Goal: Information Seeking & Learning: Learn about a topic

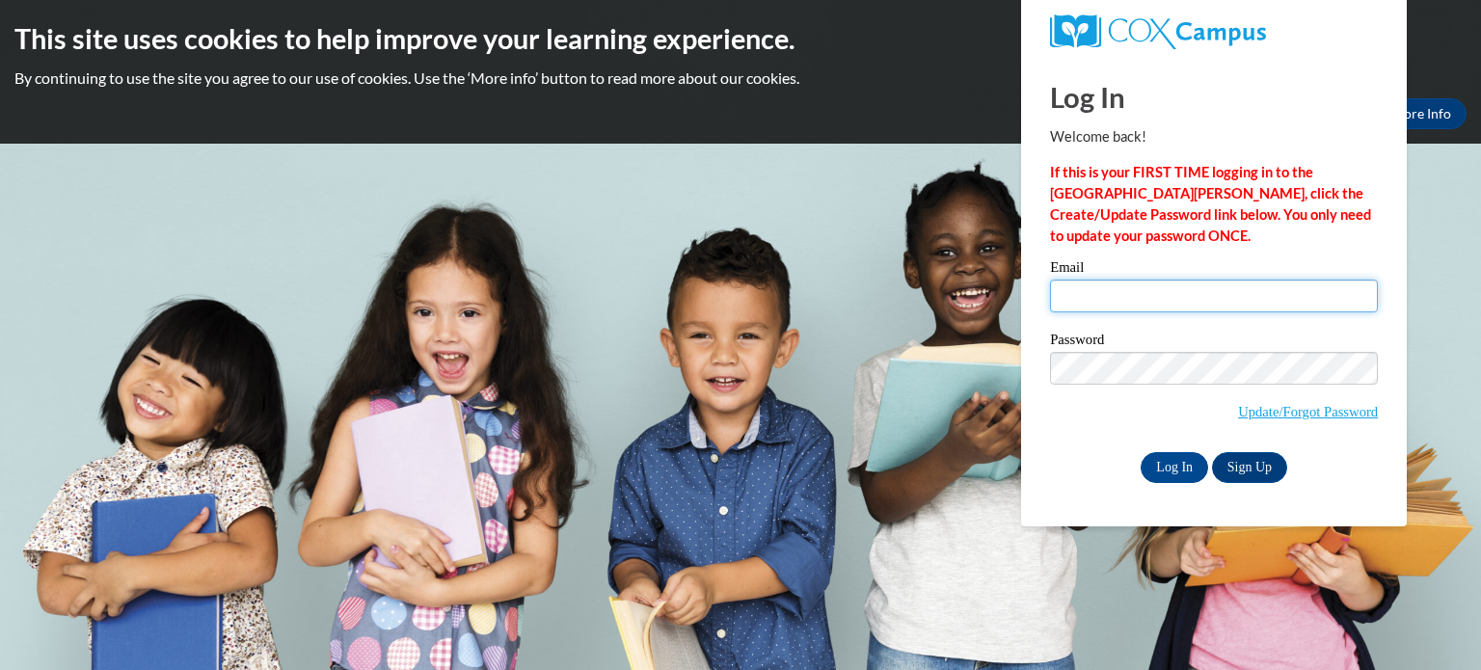
type input "bartlein@erinschool.org"
click at [1105, 281] on input "bartlein@erinschool.org" at bounding box center [1214, 296] width 328 height 33
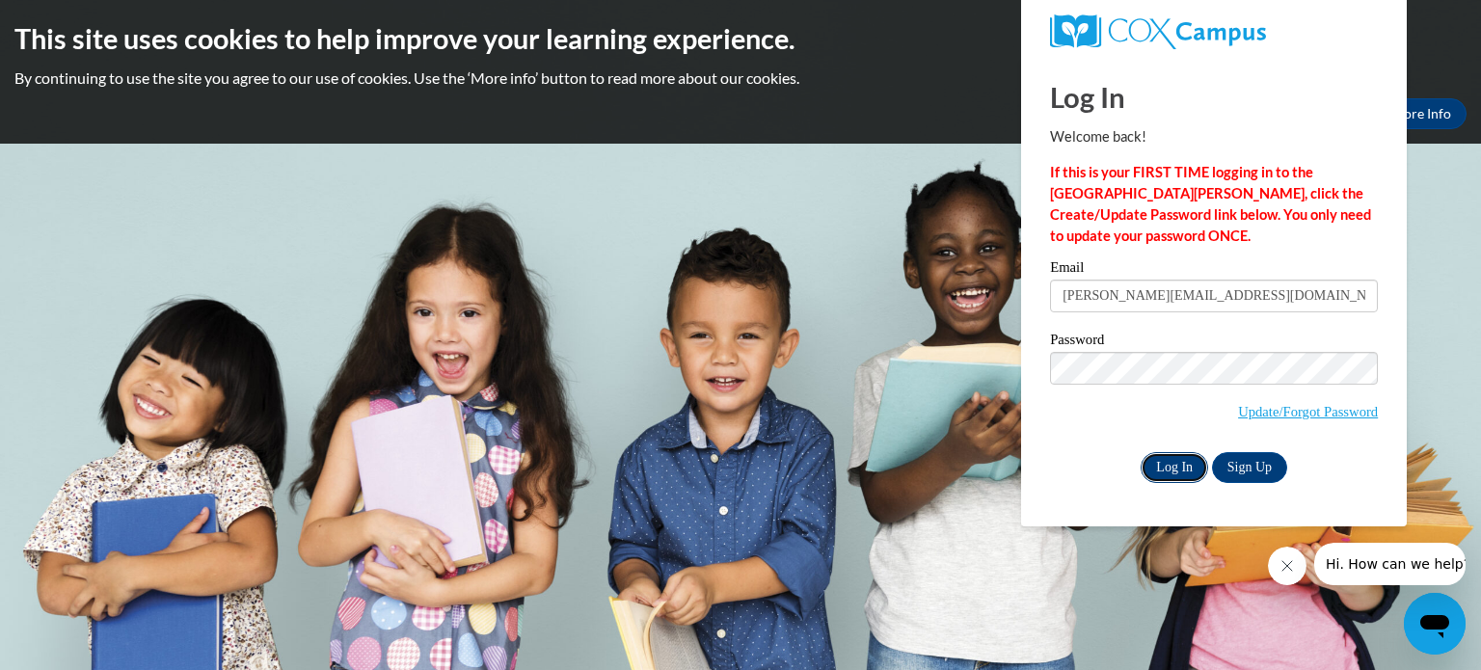
click at [1170, 458] on input "Log In" at bounding box center [1173, 467] width 67 height 31
click at [1166, 467] on input "Log In" at bounding box center [1173, 467] width 67 height 31
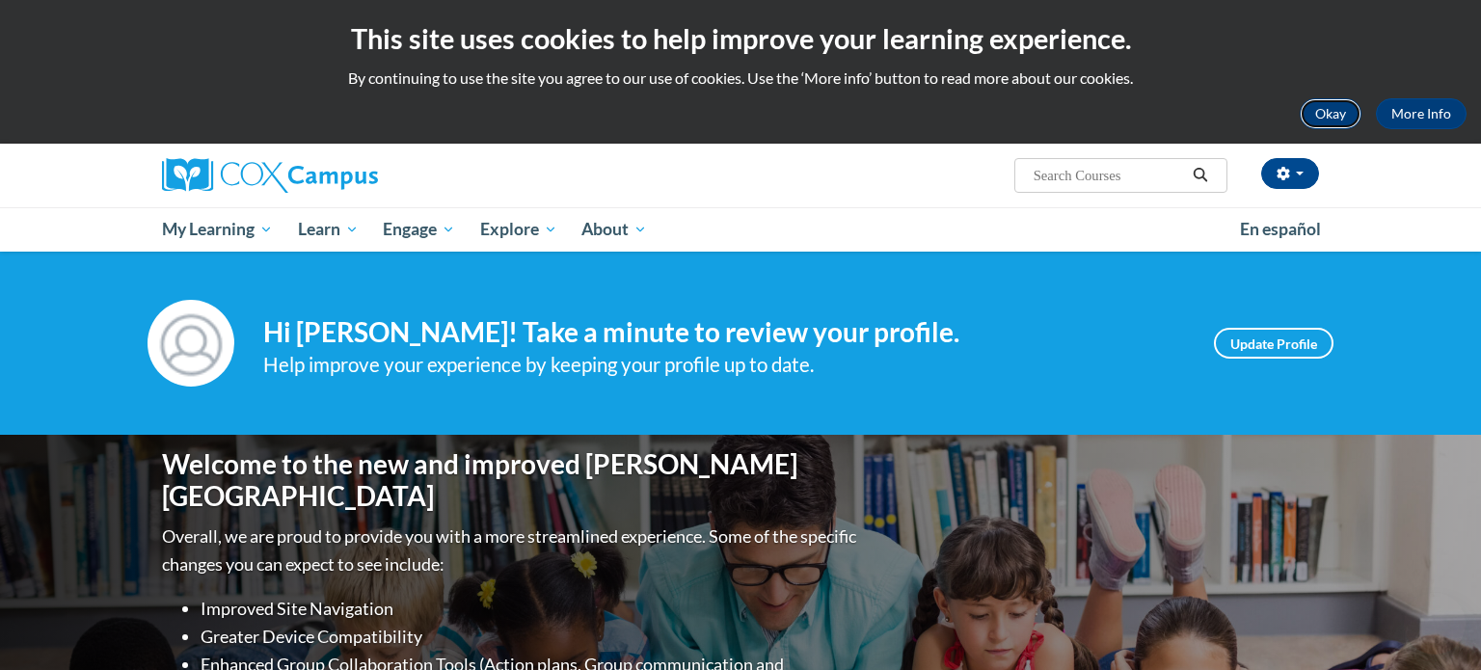
click at [1330, 119] on button "Okay" at bounding box center [1330, 113] width 62 height 31
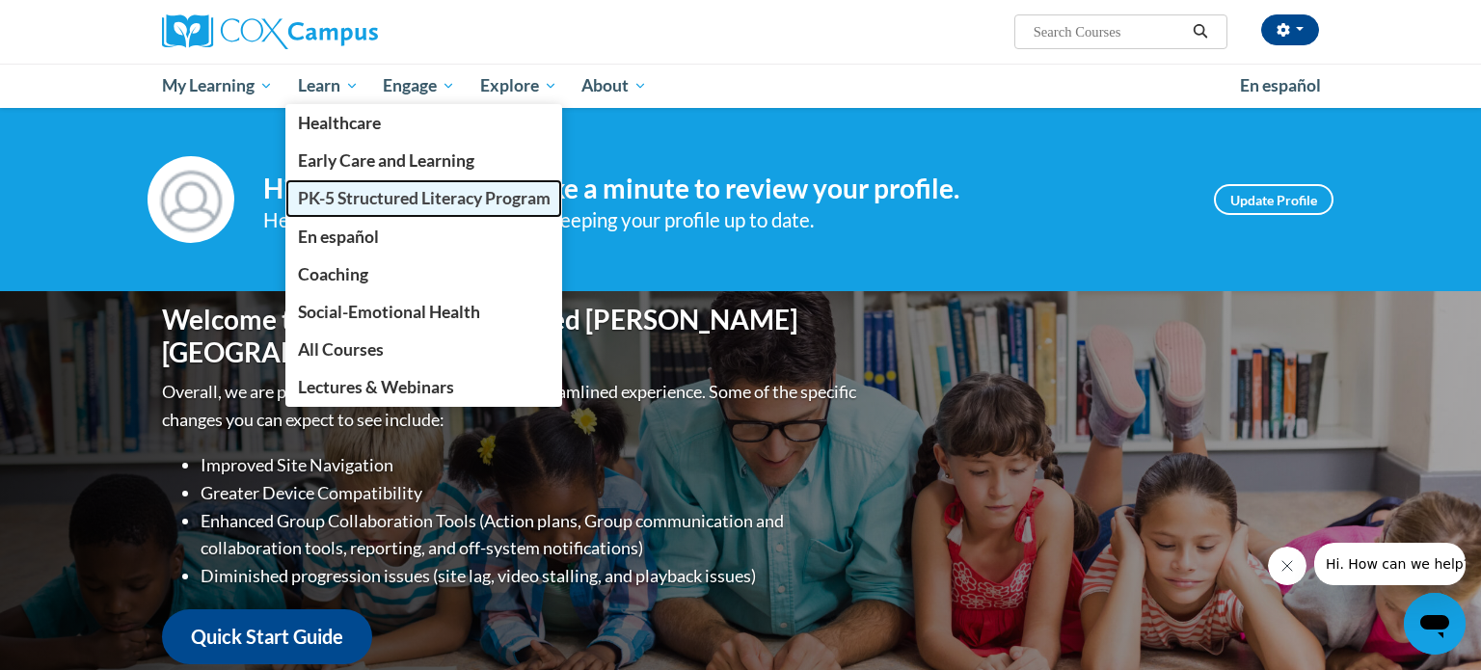
click at [326, 201] on span "PK-5 Structured Literacy Program" at bounding box center [424, 198] width 253 height 20
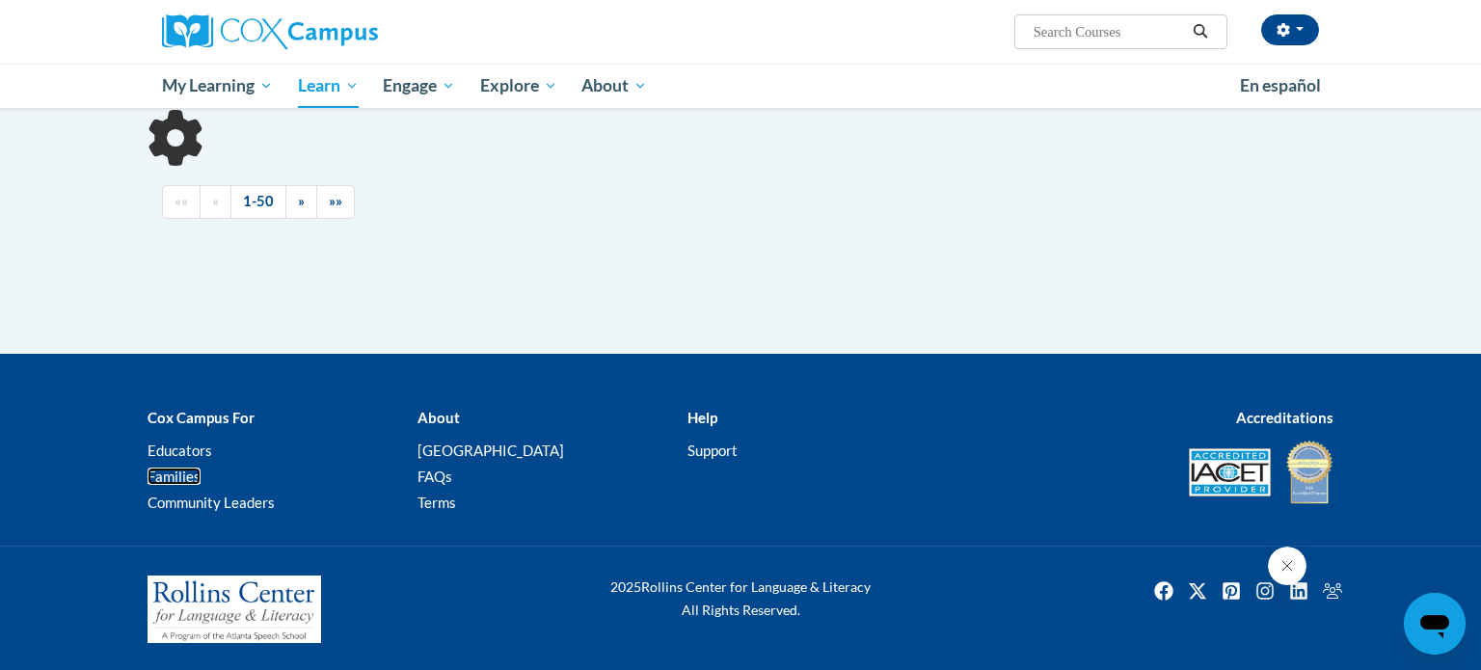
click at [154, 474] on link "Families" at bounding box center [173, 476] width 53 height 17
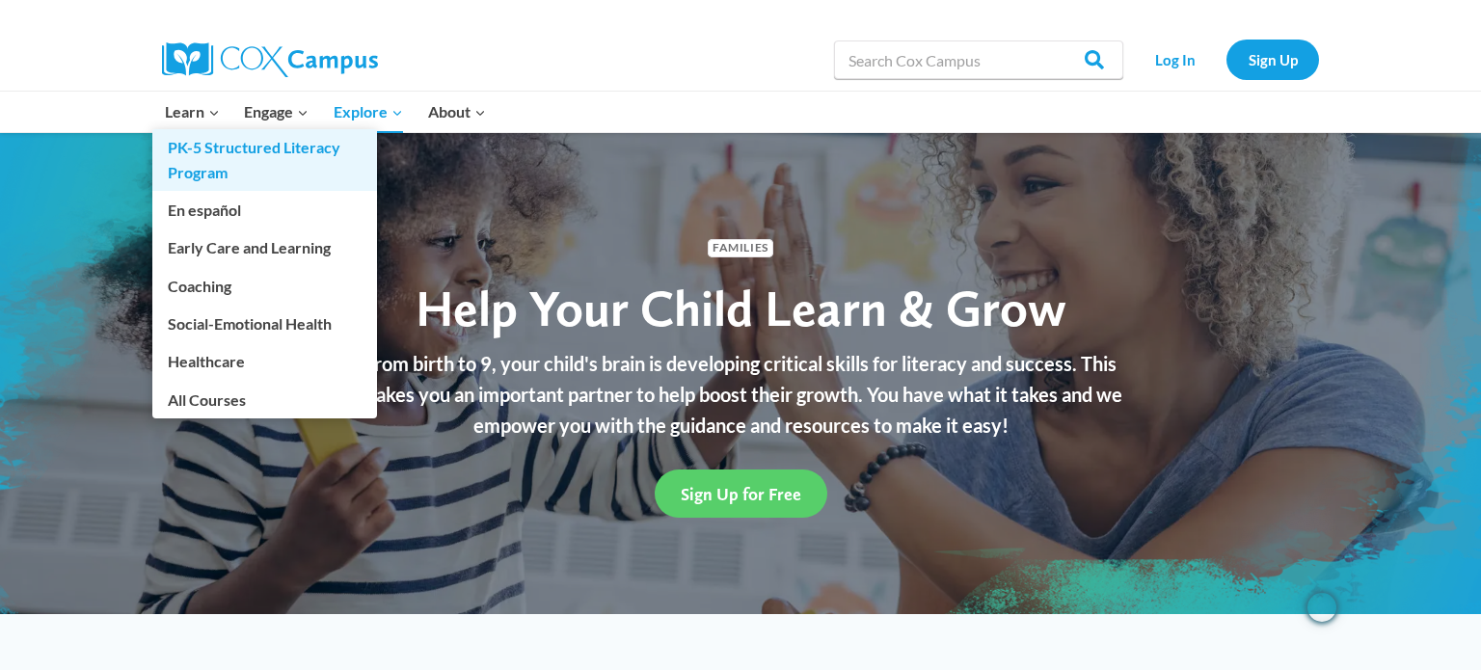
click at [201, 147] on link "PK-5 Structured Literacy Program" at bounding box center [264, 160] width 225 height 62
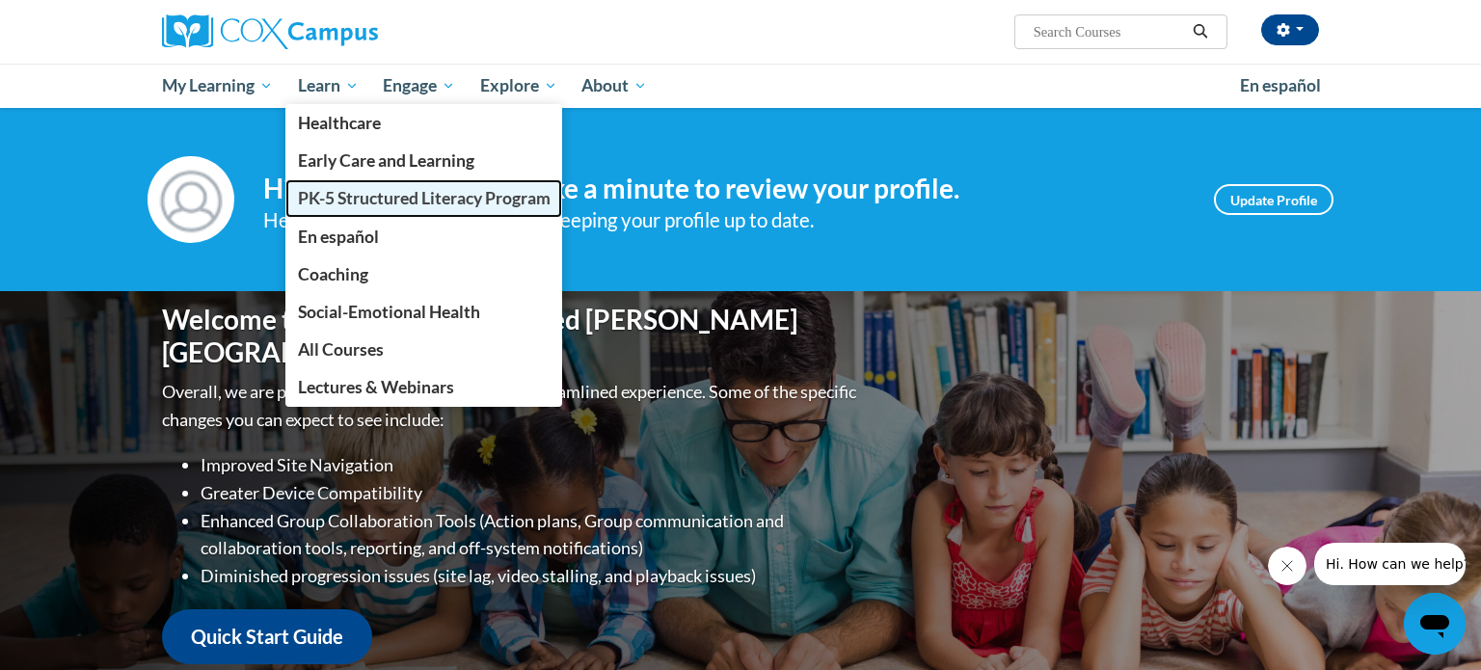
click at [342, 194] on span "PK-5 Structured Literacy Program" at bounding box center [424, 198] width 253 height 20
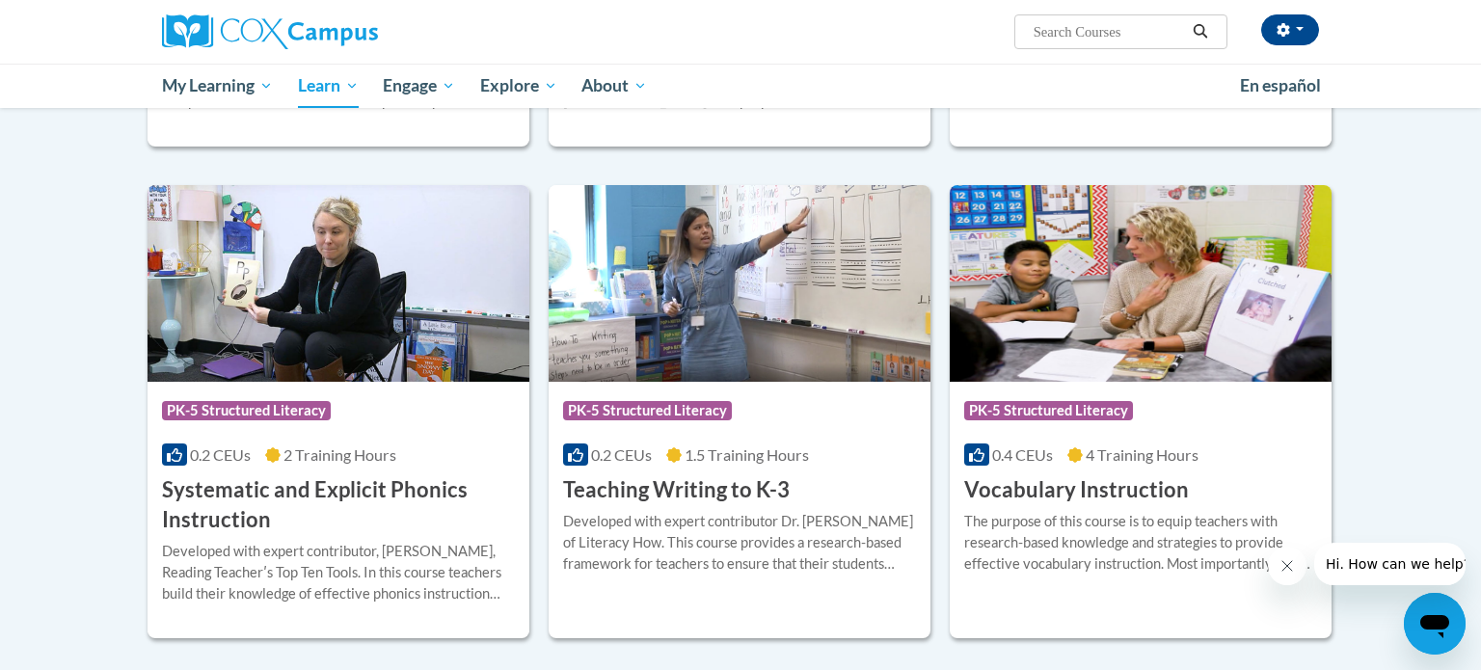
scroll to position [2016, 0]
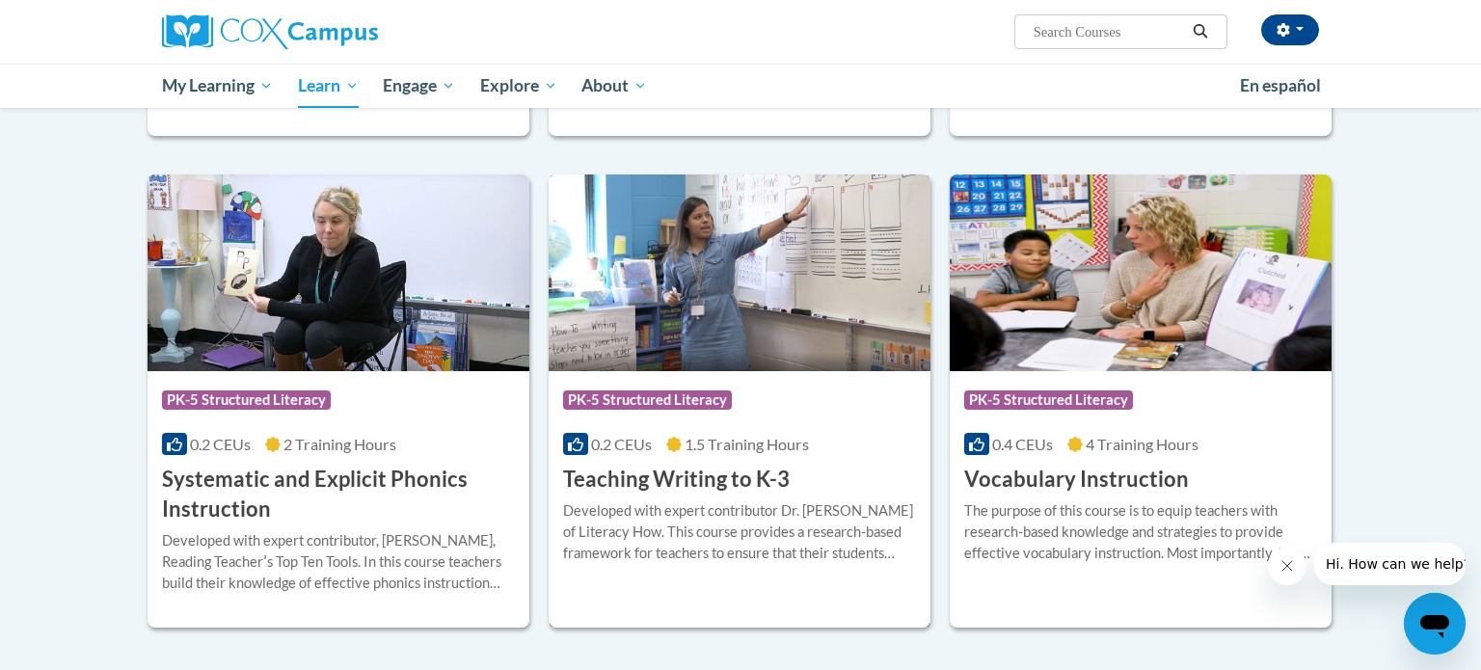
click at [719, 496] on div "More Info Open Developed with expert contributor Dr. Margie Gillis of Literacy …" at bounding box center [740, 544] width 382 height 98
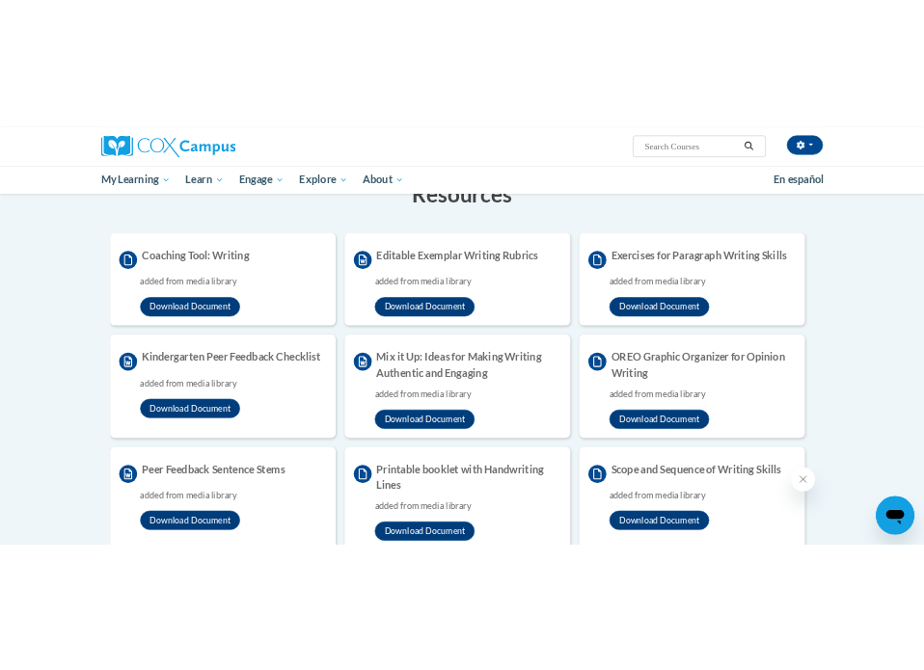
scroll to position [335, 0]
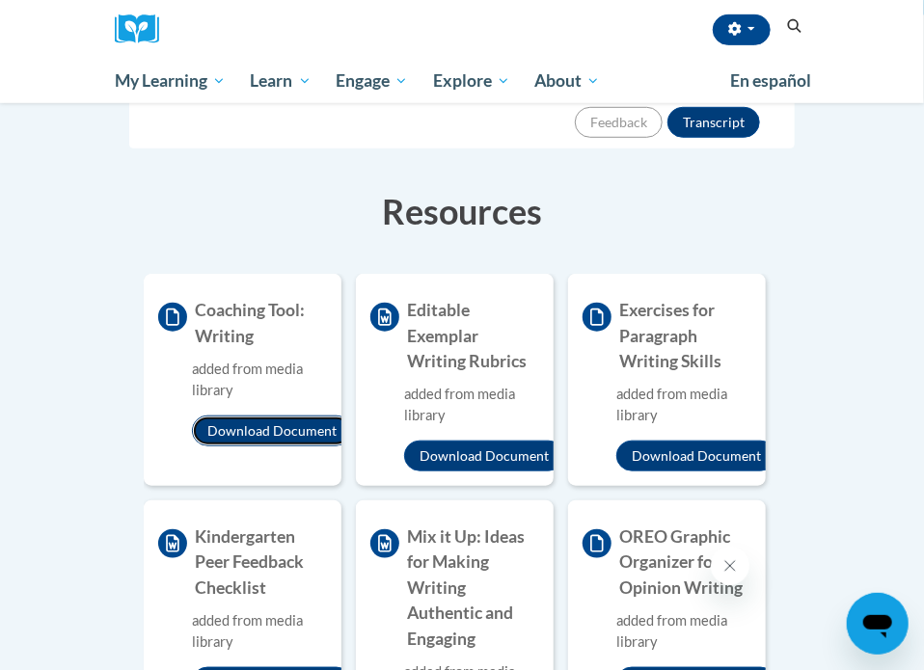
click at [264, 415] on button "Download Document" at bounding box center [272, 430] width 160 height 31
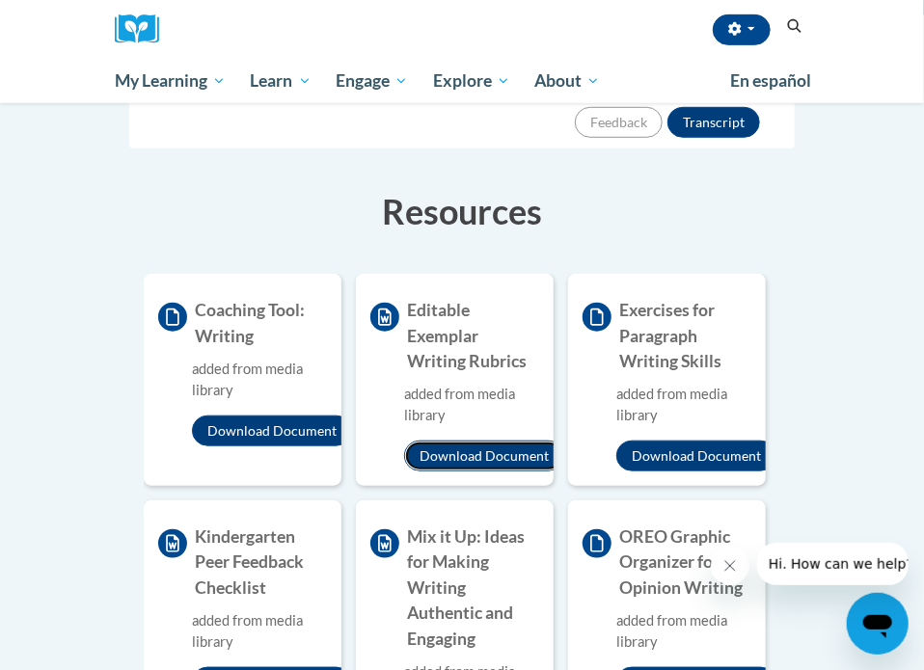
click at [479, 441] on button "Download Document" at bounding box center [484, 456] width 160 height 31
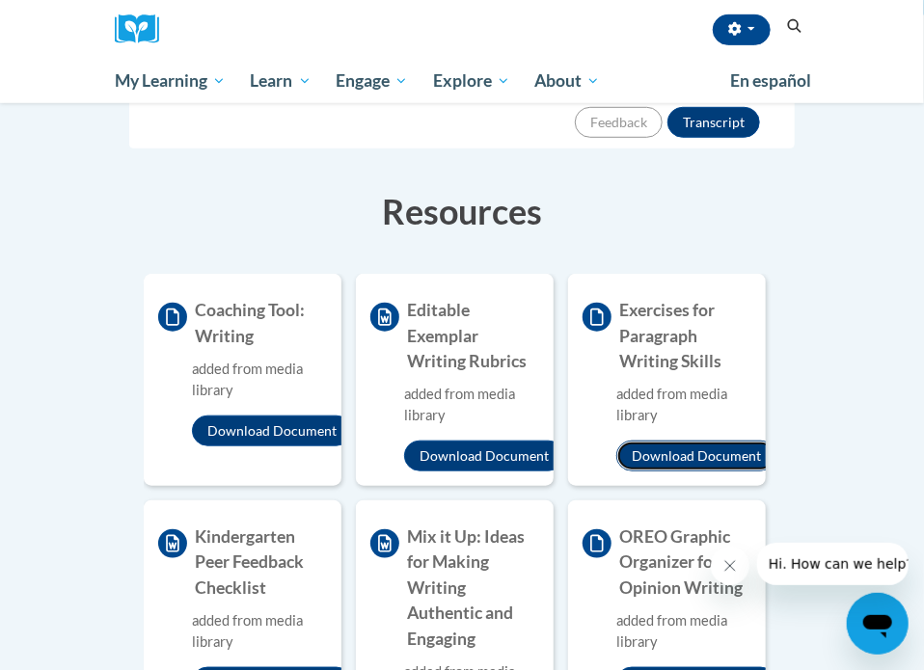
click at [693, 441] on button "Download Document" at bounding box center [696, 456] width 160 height 31
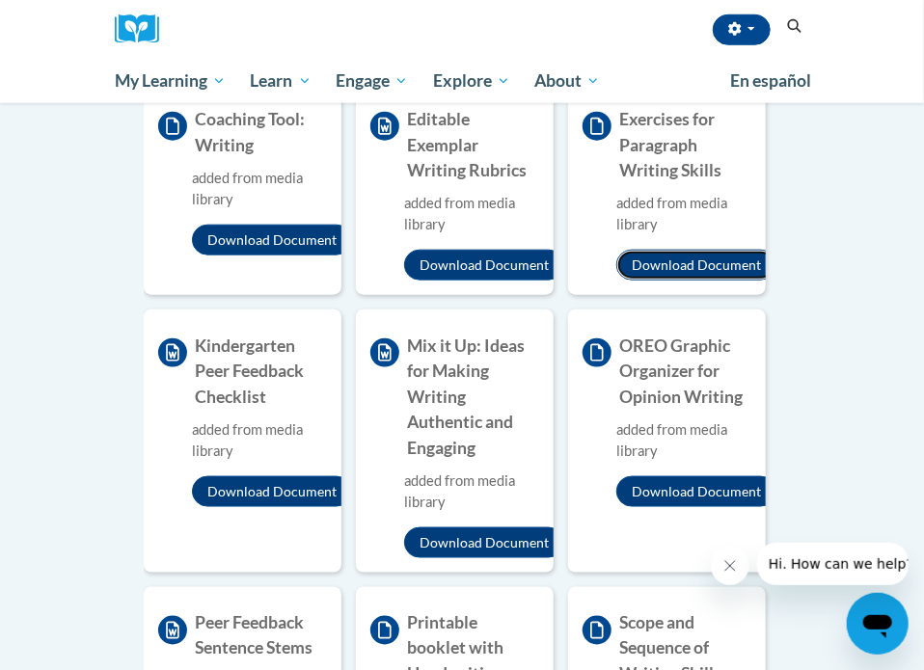
scroll to position [549, 0]
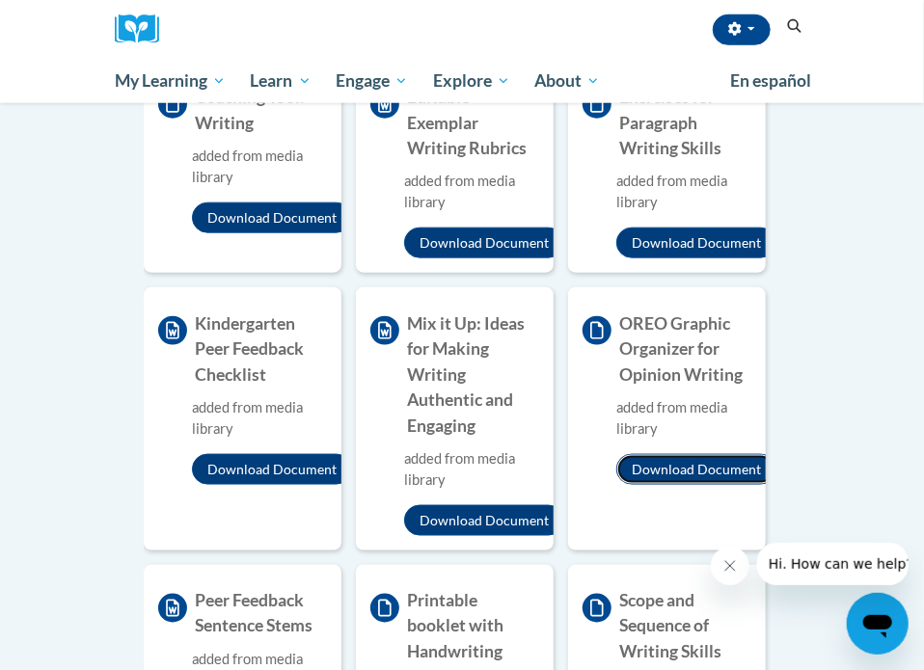
click at [679, 454] on button "Download Document" at bounding box center [696, 469] width 160 height 31
click at [497, 505] on button "Download Document" at bounding box center [484, 520] width 160 height 31
click at [270, 454] on button "Download Document" at bounding box center [272, 469] width 160 height 31
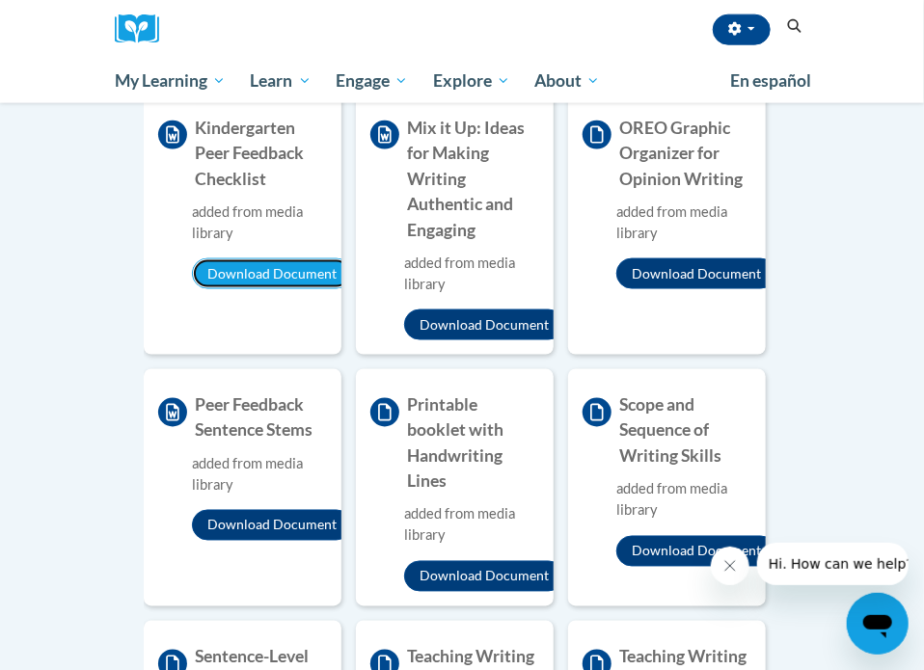
scroll to position [756, 0]
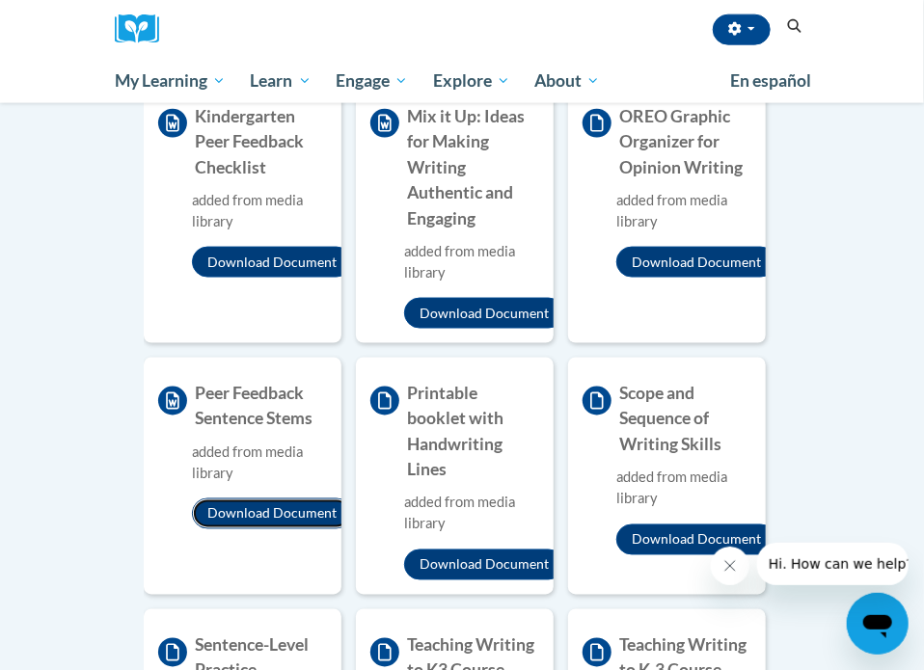
click at [254, 498] on button "Download Document" at bounding box center [272, 513] width 160 height 31
click at [452, 549] on button "Download Document" at bounding box center [484, 564] width 160 height 31
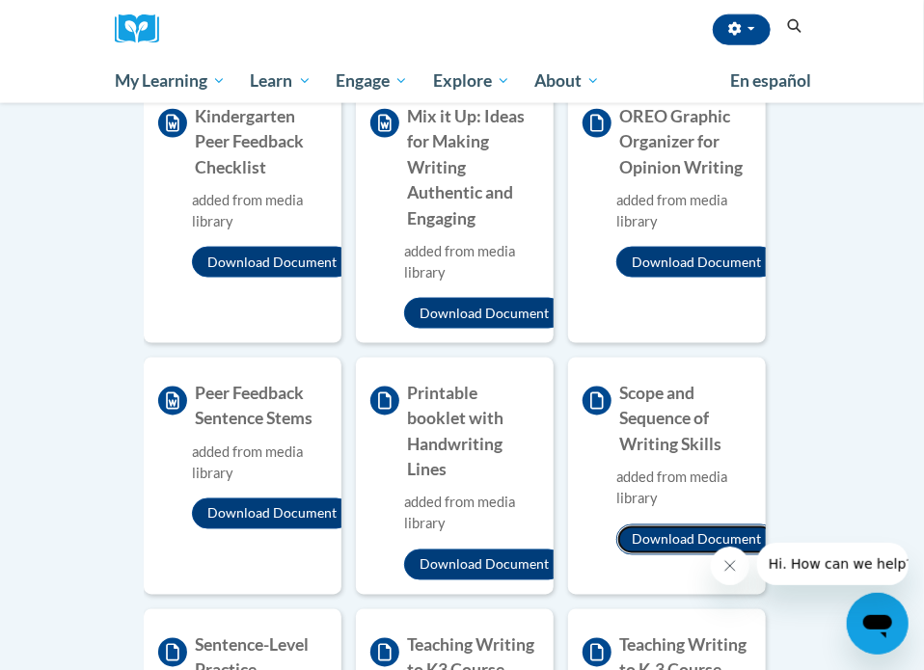
click at [669, 524] on button "Download Document" at bounding box center [696, 539] width 160 height 31
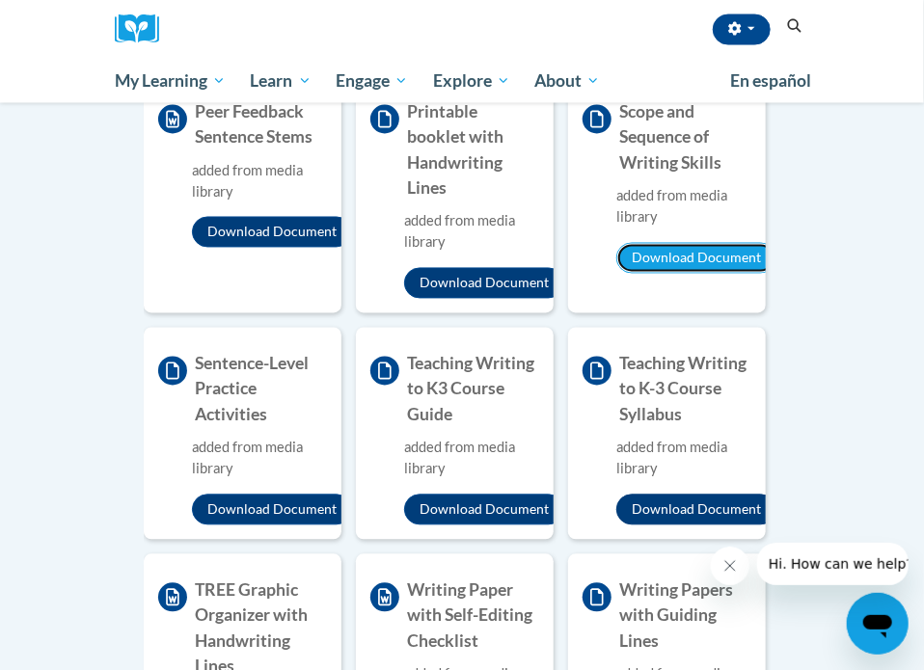
scroll to position [1056, 0]
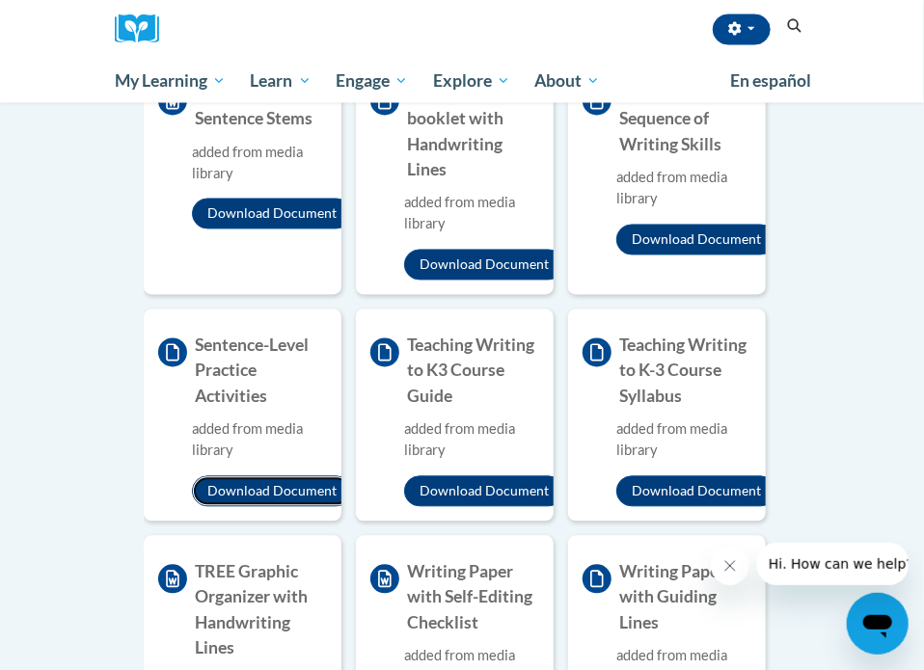
click at [248, 476] on button "Download Document" at bounding box center [272, 491] width 160 height 31
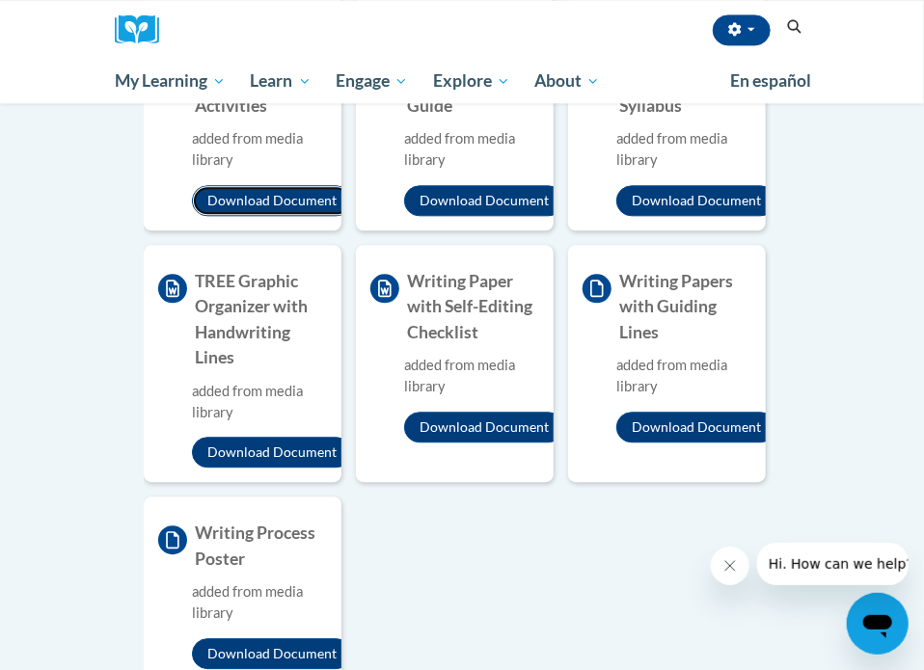
scroll to position [1353, 0]
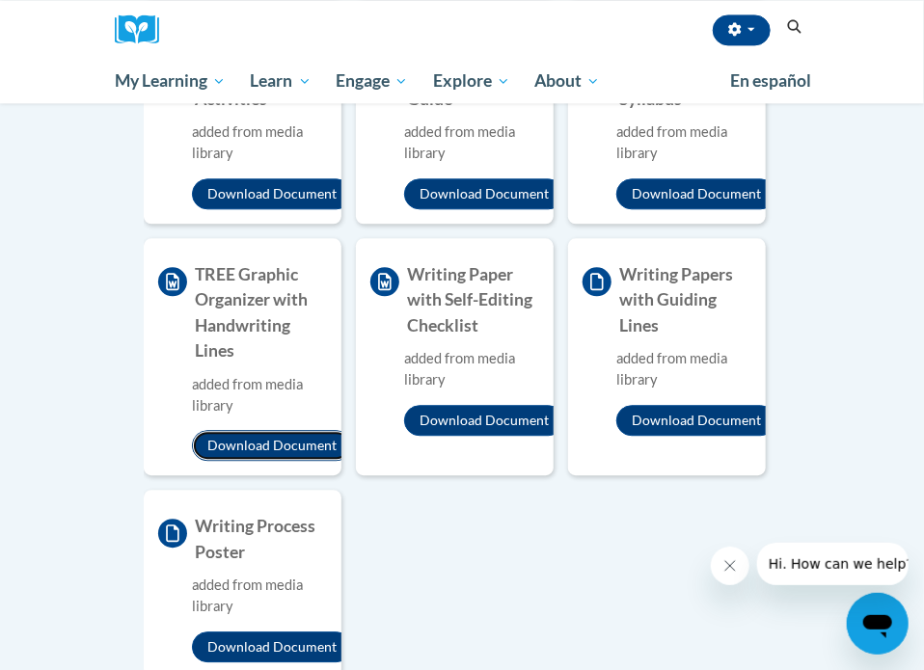
click at [232, 430] on button "Download Document" at bounding box center [272, 445] width 160 height 31
click at [459, 405] on button "Download Document" at bounding box center [484, 420] width 160 height 31
click at [683, 405] on button "Download Document" at bounding box center [696, 420] width 160 height 31
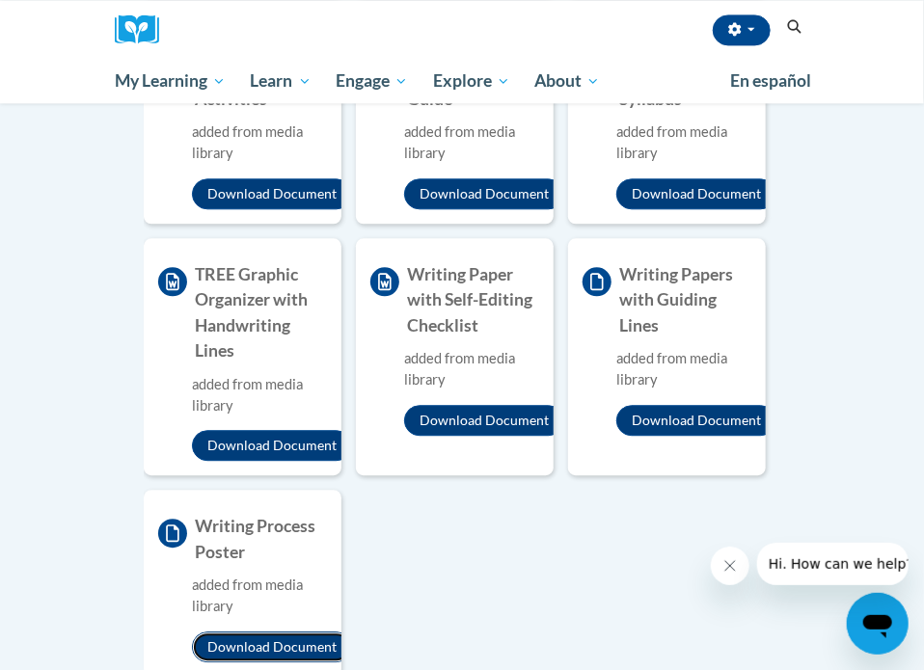
click at [260, 631] on button "Download Document" at bounding box center [272, 646] width 160 height 31
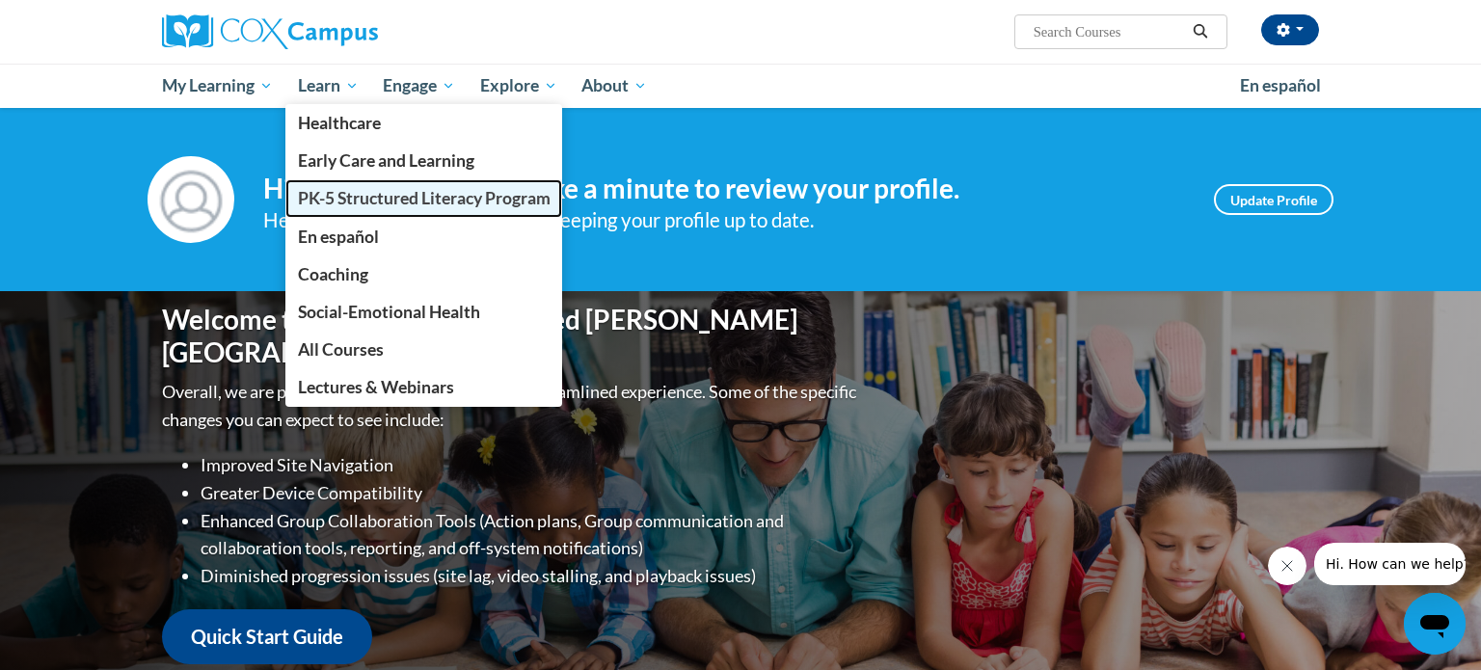
click at [310, 196] on span "PK-5 Structured Literacy Program" at bounding box center [424, 198] width 253 height 20
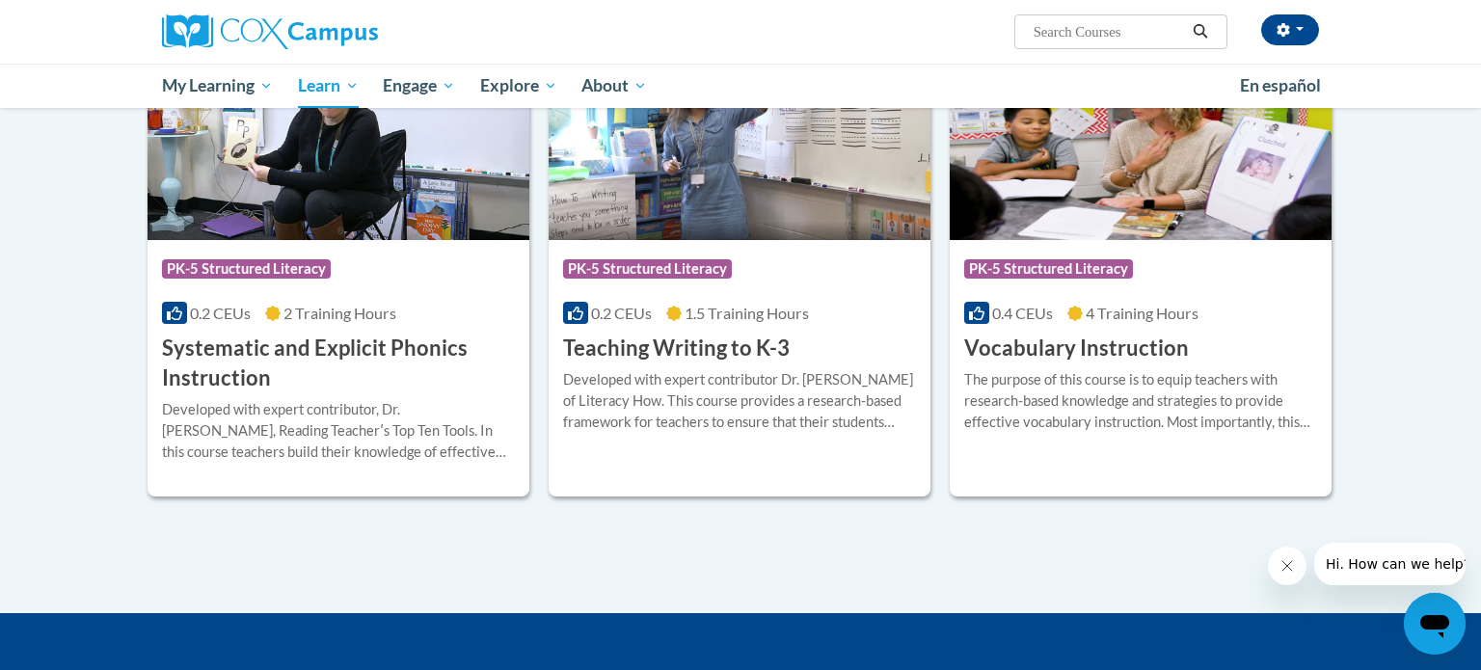
scroll to position [2156, 0]
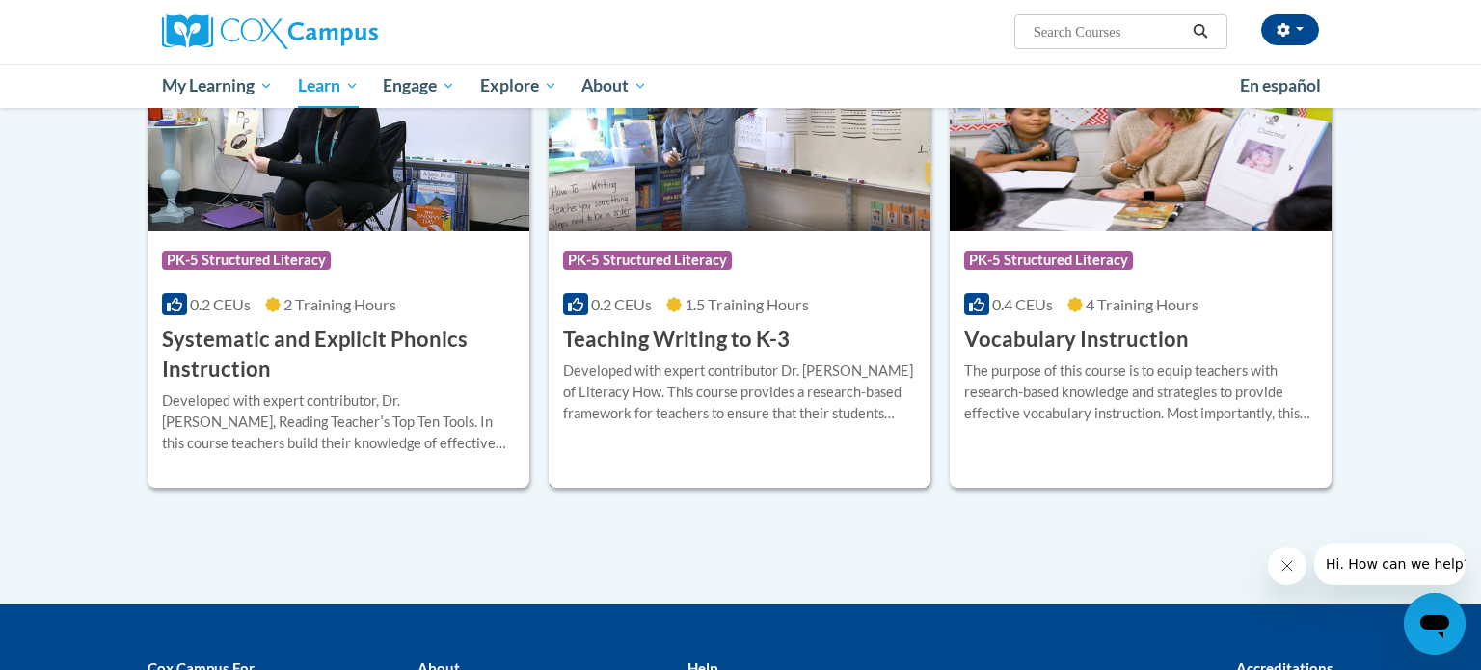
click at [629, 381] on div "Developed with expert contributor [PERSON_NAME] of Literacy How. This course pr…" at bounding box center [739, 393] width 353 height 64
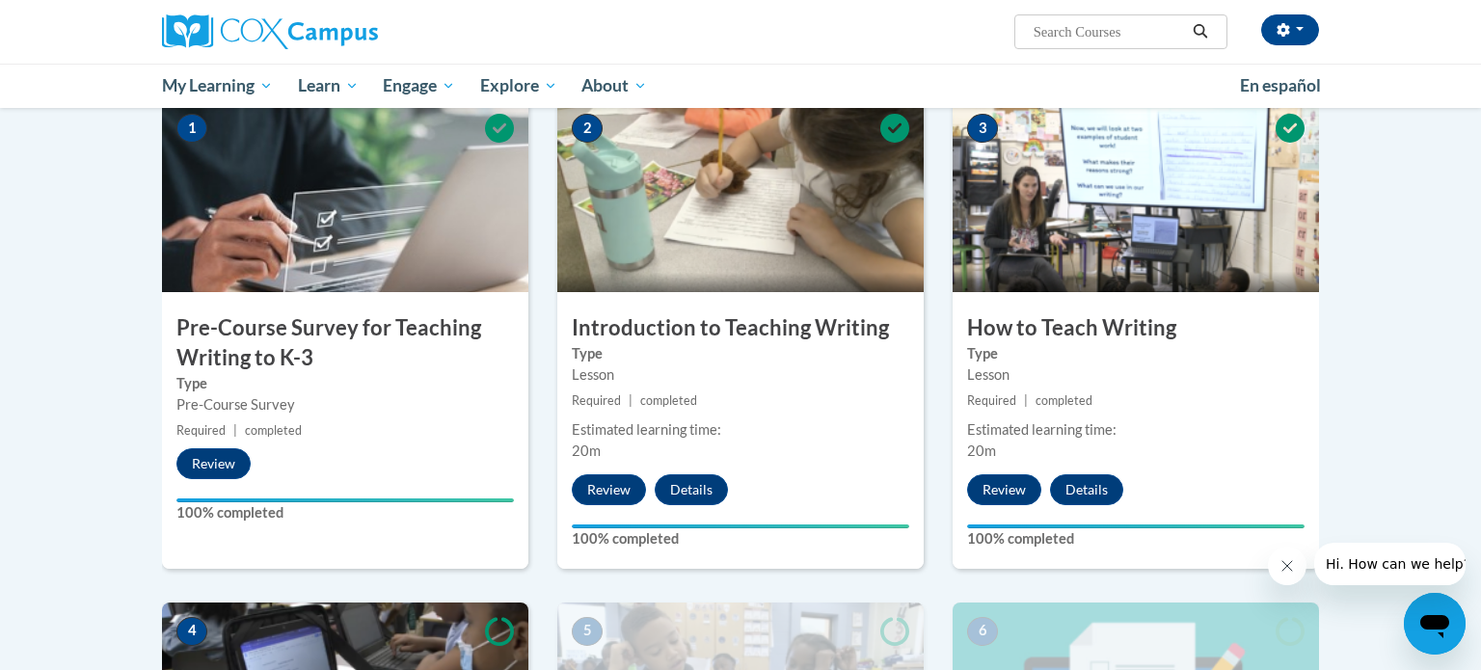
scroll to position [407, 0]
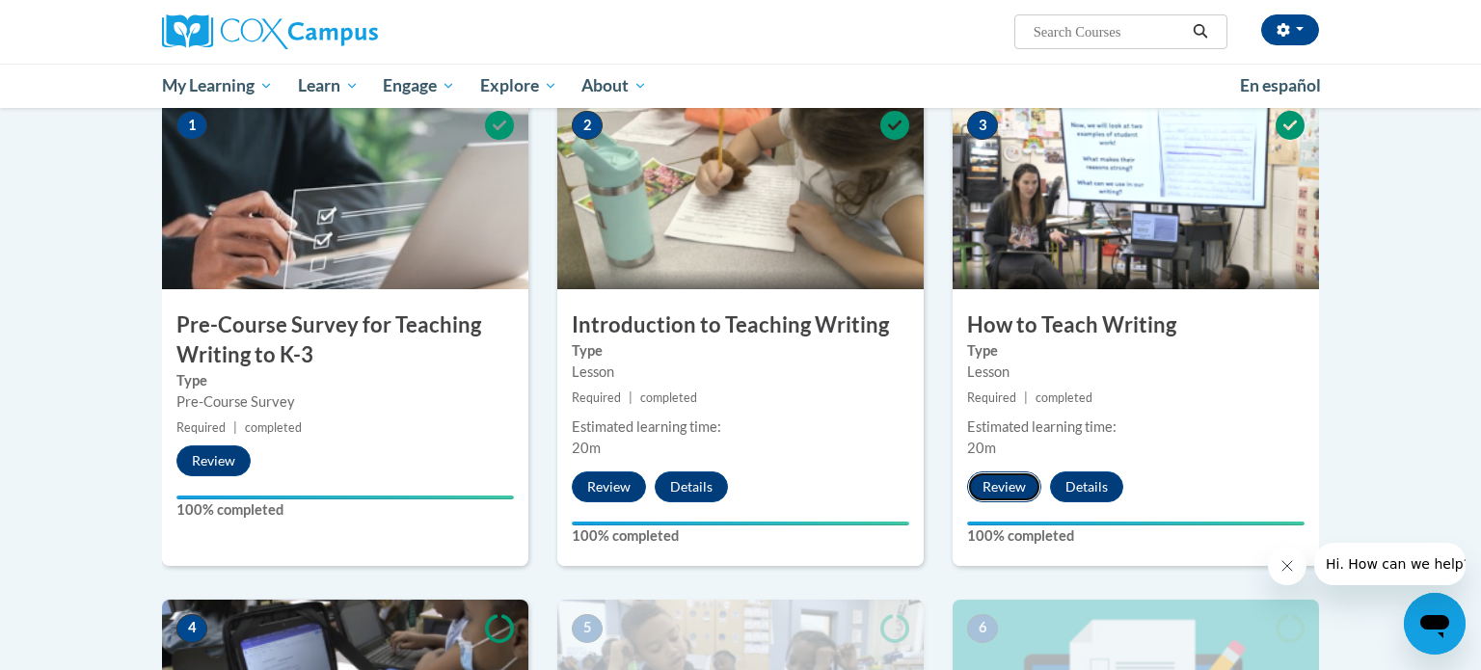
click at [996, 479] on button "Review" at bounding box center [1004, 486] width 74 height 31
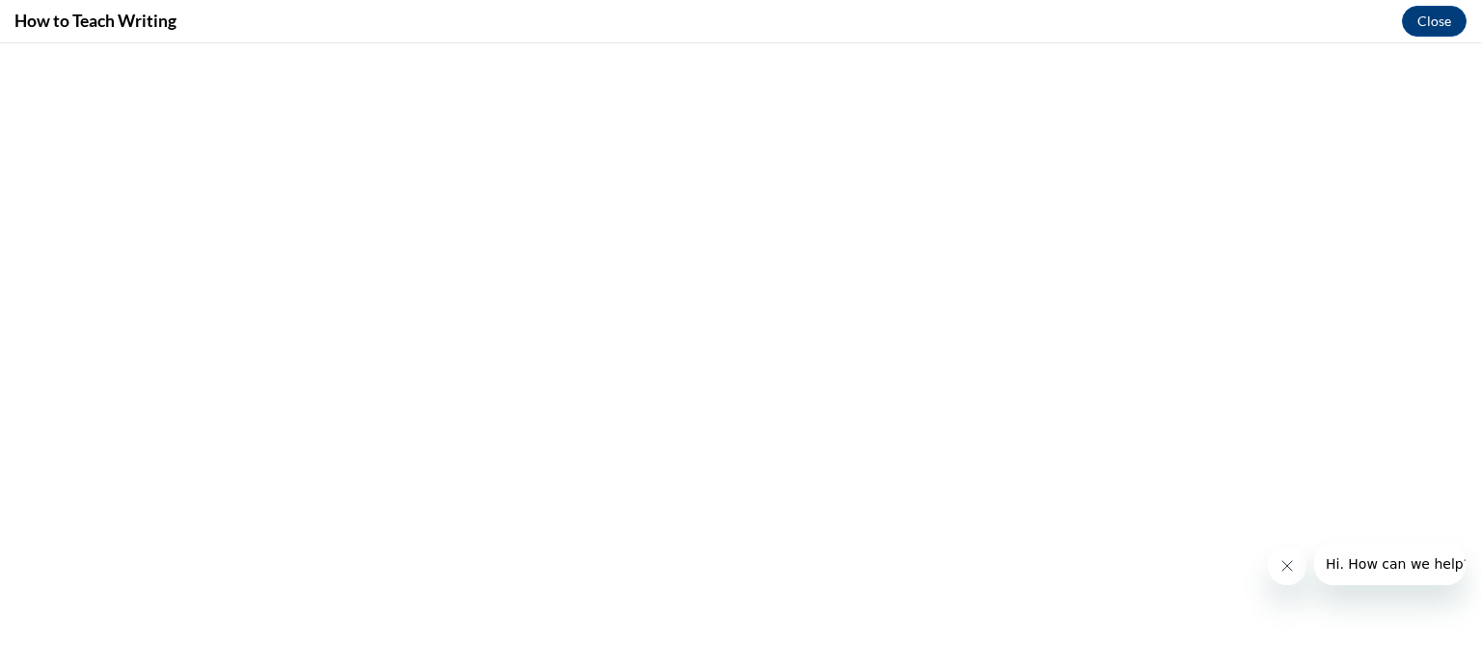
click at [1292, 568] on icon "Close message from company" at bounding box center [1286, 565] width 15 height 15
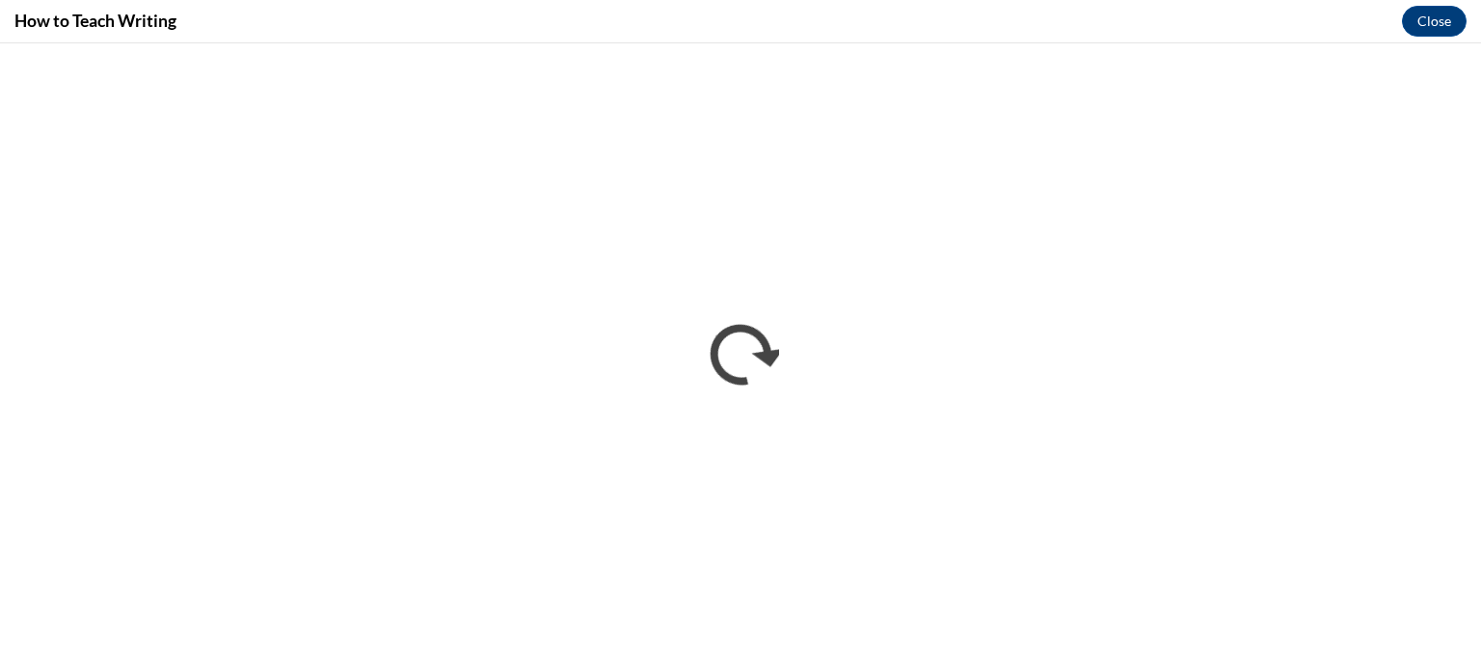
scroll to position [0, 0]
